Goal: Navigation & Orientation: Find specific page/section

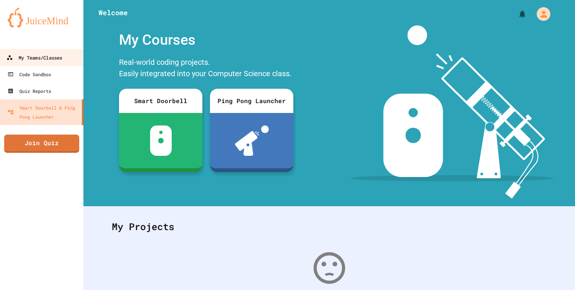
click at [56, 56] on div "My Teams/Classes" at bounding box center [34, 57] width 56 height 9
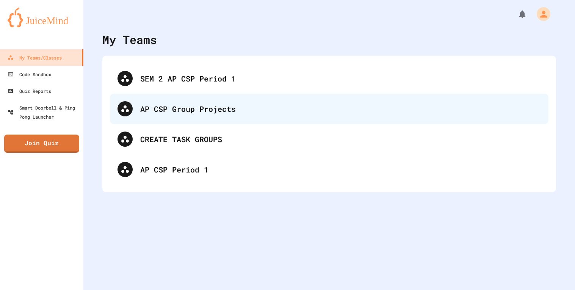
click at [188, 115] on div "AP CSP Group Projects" at bounding box center [329, 109] width 438 height 30
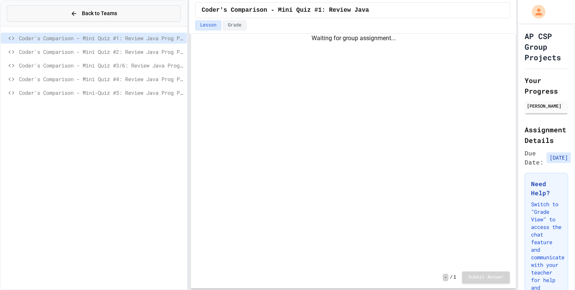
click at [28, 8] on button "Back to Teams" at bounding box center [94, 13] width 174 height 16
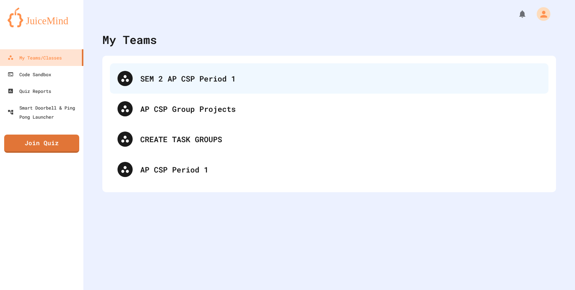
click at [191, 77] on div "SEM 2 AP CSP Period 1" at bounding box center [340, 78] width 401 height 11
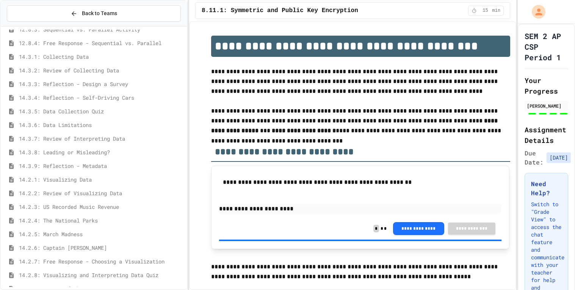
scroll to position [322, 0]
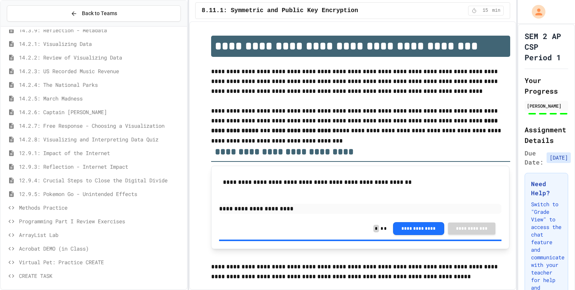
click at [67, 265] on span "Virtual Pet: Practice CREATE" at bounding box center [101, 262] width 165 height 8
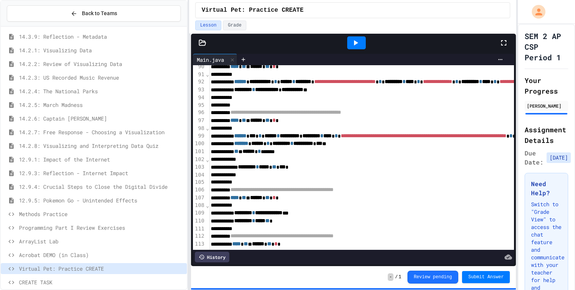
scroll to position [0, 2]
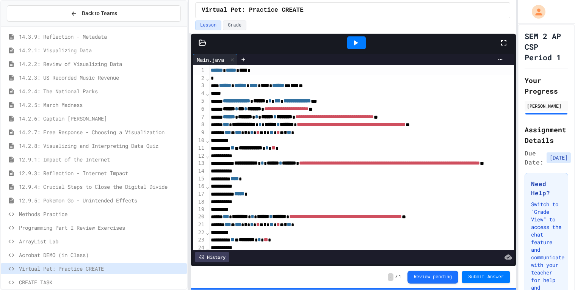
click at [94, 255] on span "Acrobat DEMO (in Class)" at bounding box center [101, 255] width 165 height 8
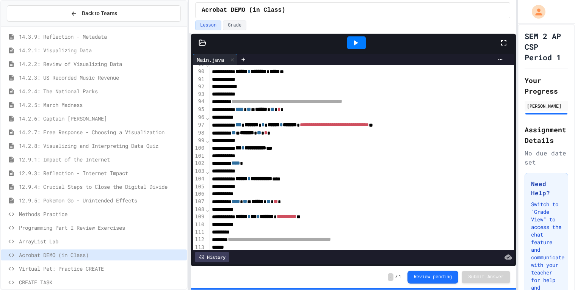
scroll to position [709, 0]
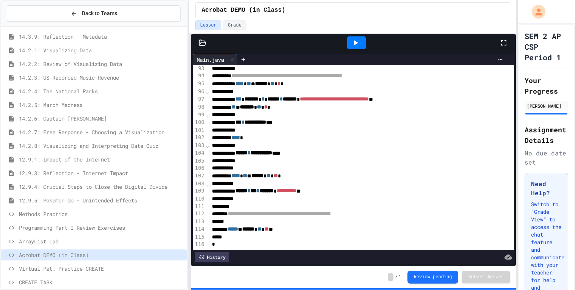
click at [78, 243] on span "ArrayList Lab" at bounding box center [101, 241] width 165 height 8
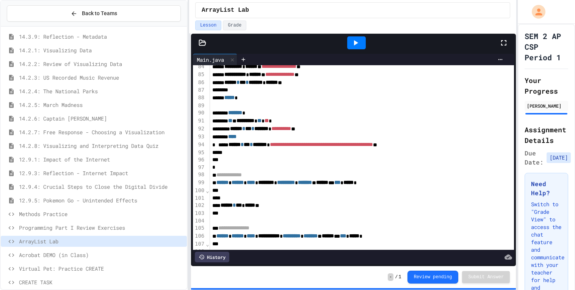
scroll to position [648, 0]
